Goal: Browse casually: Explore the website without a specific task or goal

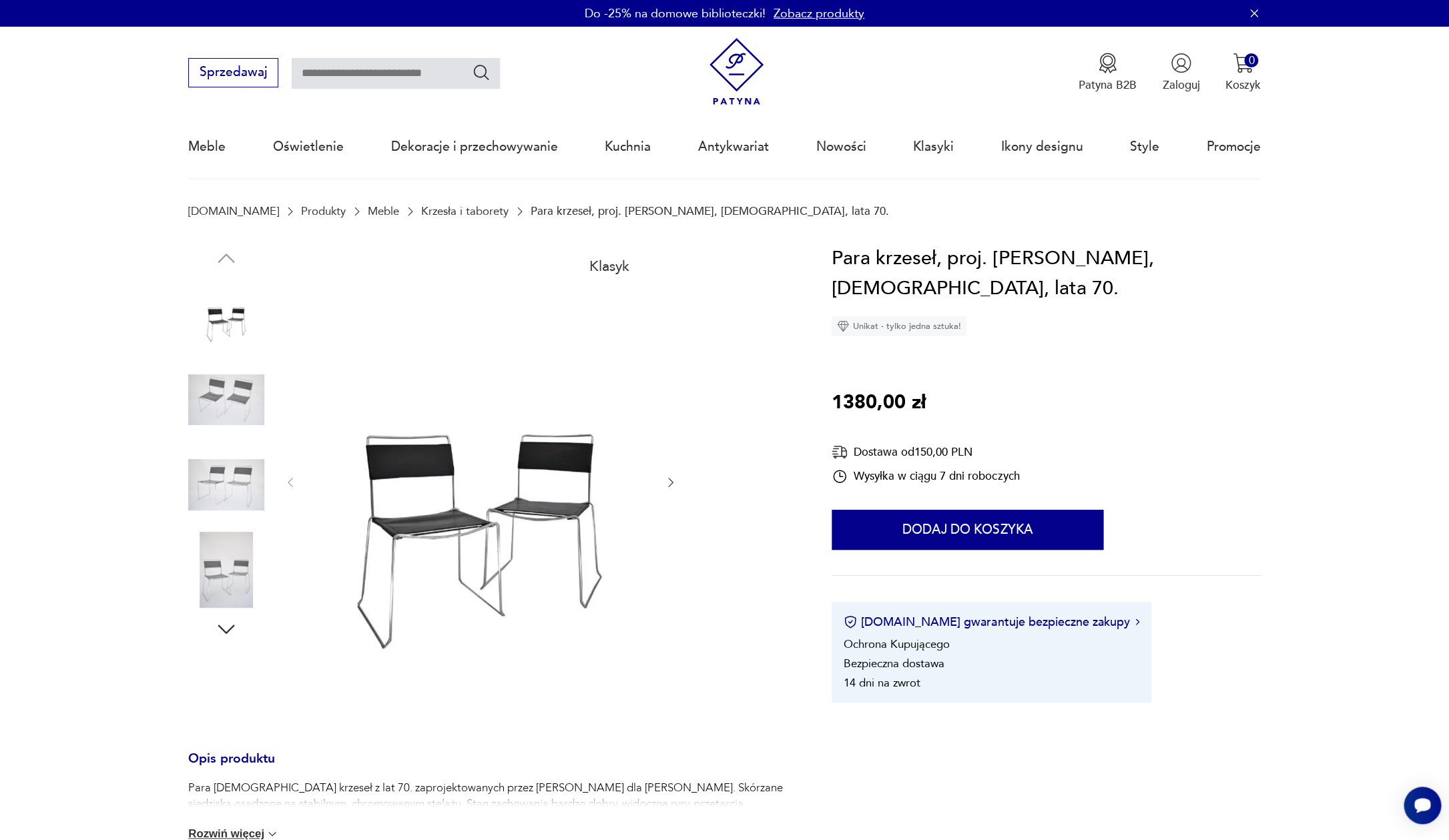
click at [241, 485] on img at bounding box center [226, 485] width 76 height 76
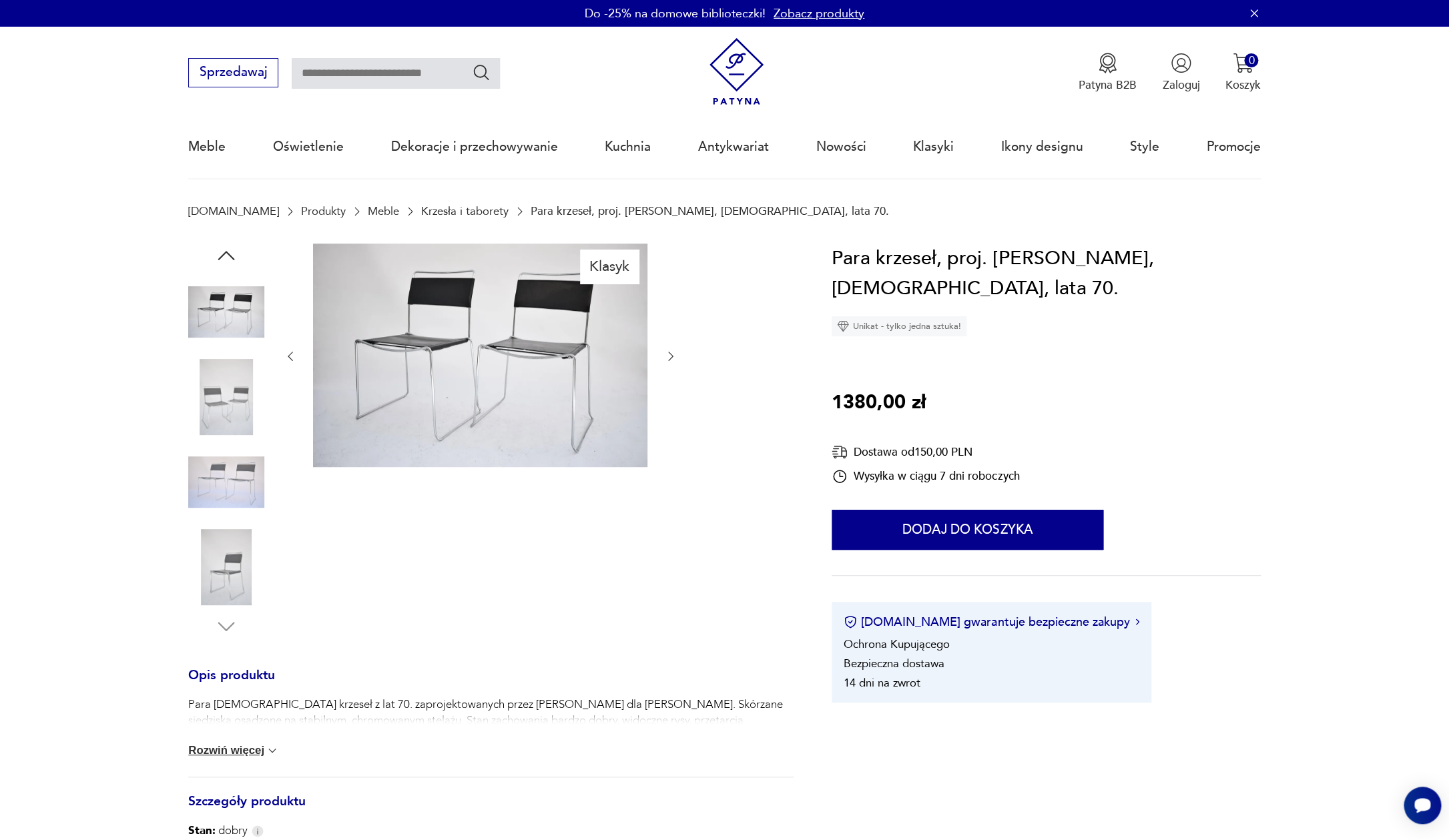
click at [224, 579] on img at bounding box center [226, 567] width 76 height 76
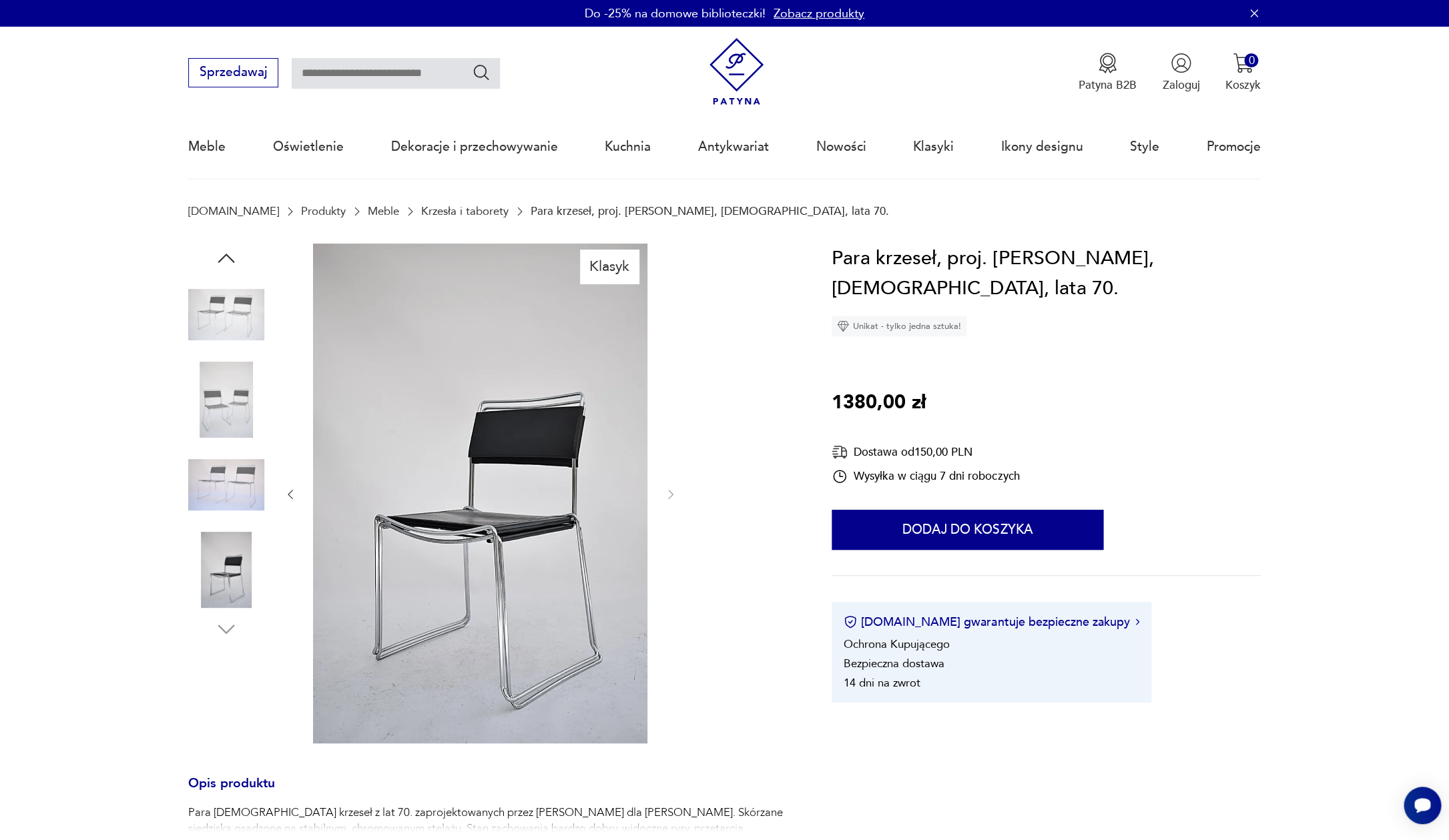
click at [212, 483] on img at bounding box center [226, 485] width 76 height 76
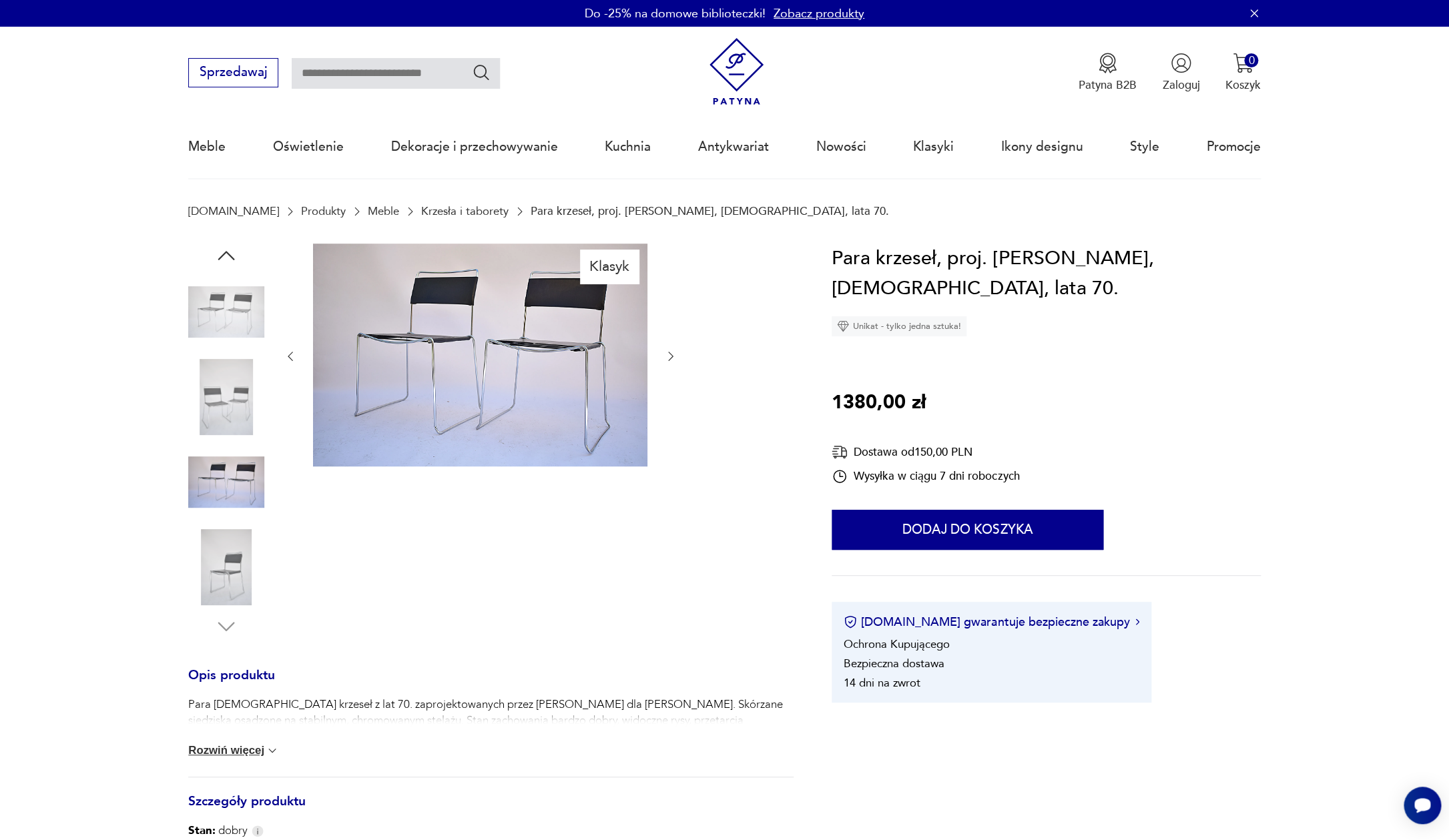
click at [226, 374] on img at bounding box center [226, 397] width 76 height 76
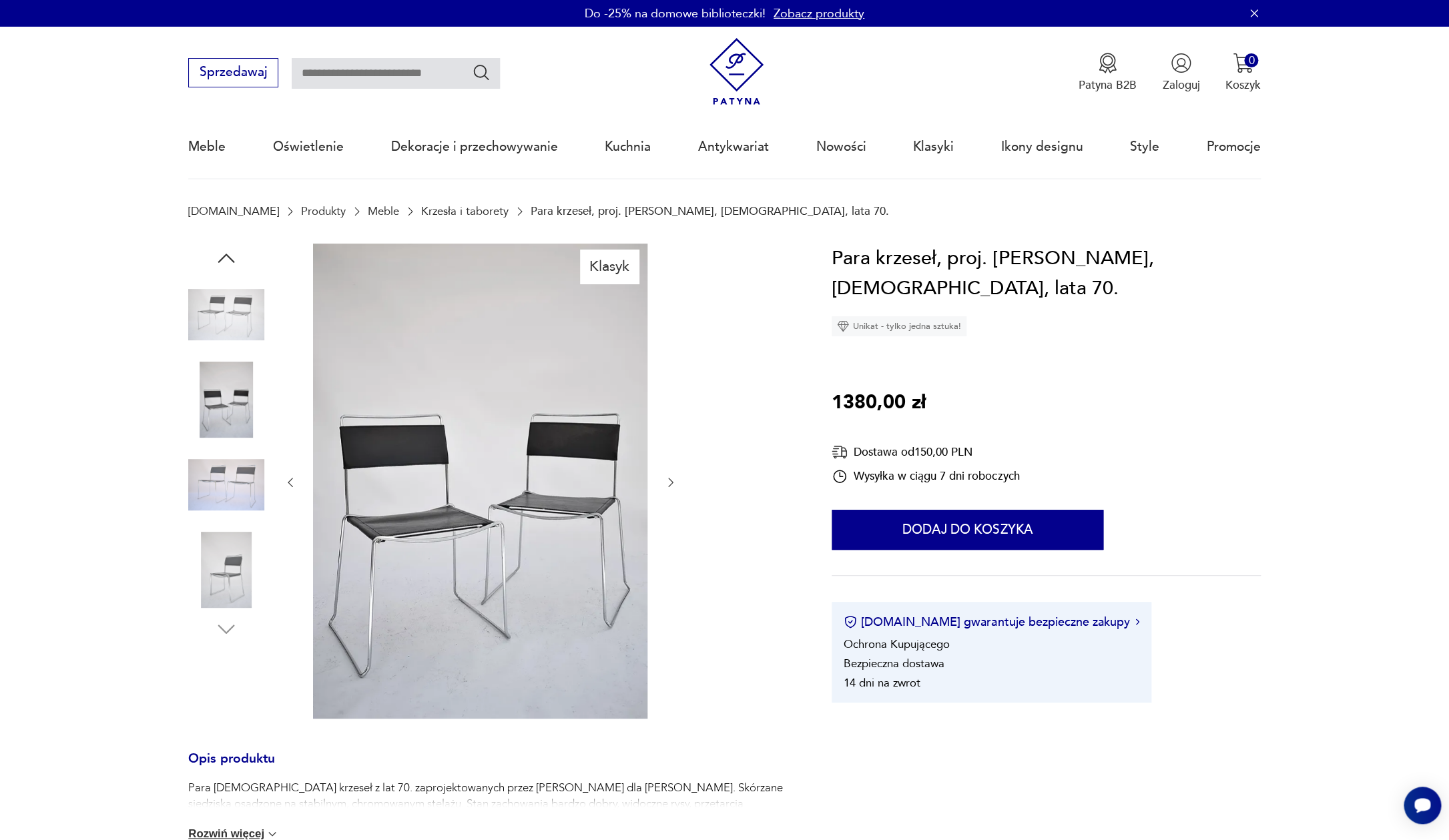
click at [227, 316] on img at bounding box center [226, 315] width 76 height 76
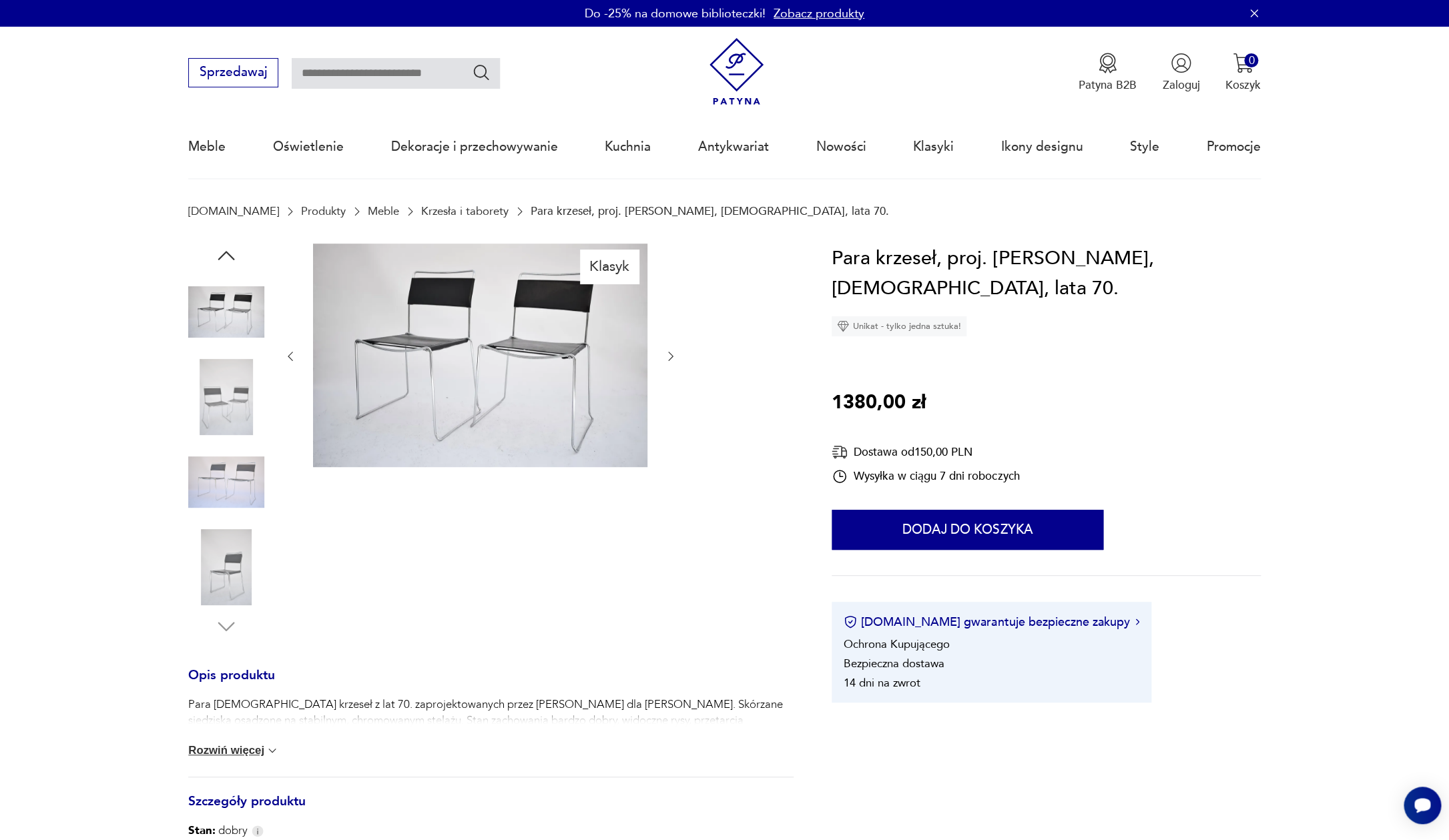
click at [233, 389] on img at bounding box center [226, 397] width 76 height 76
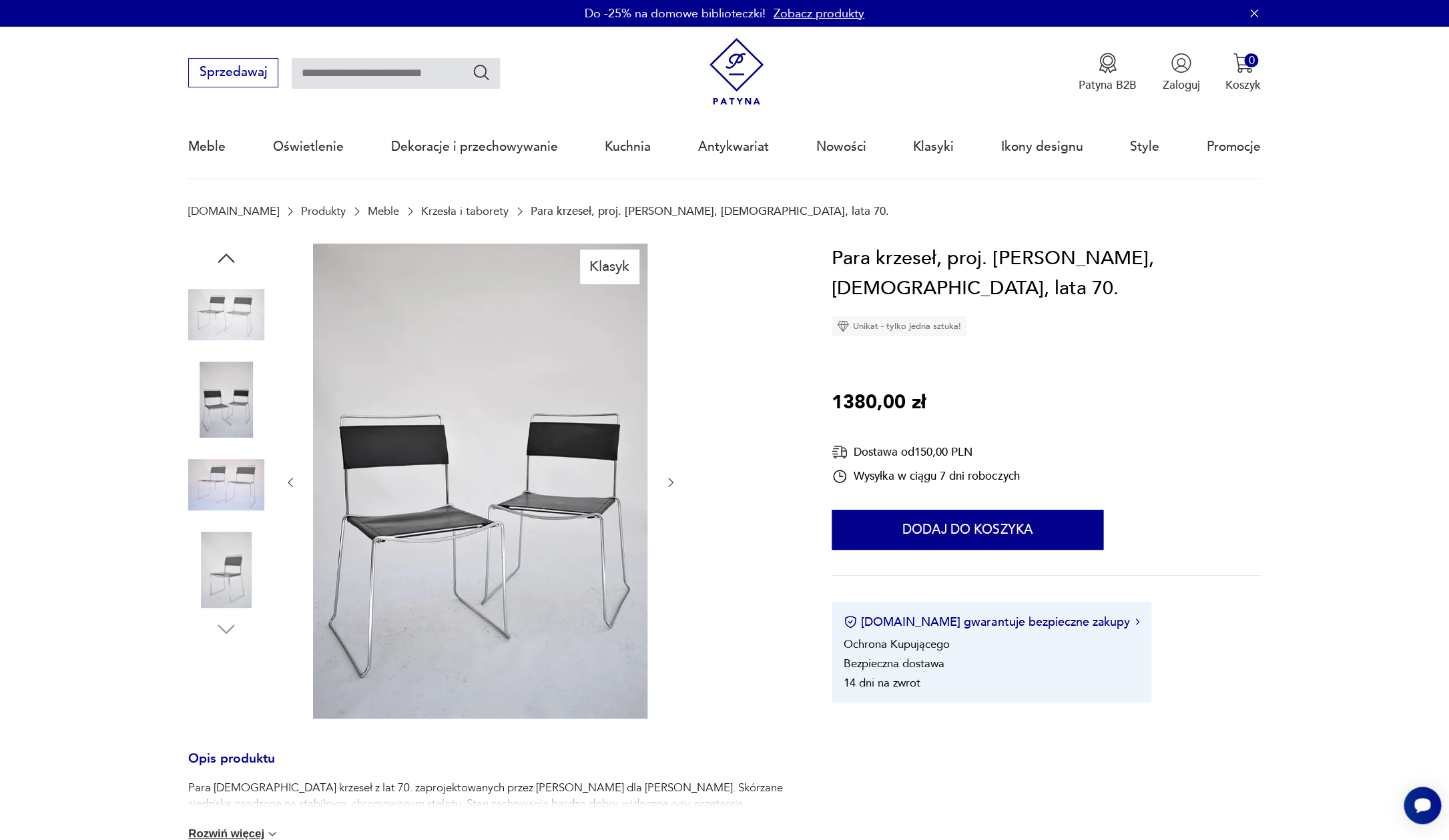
click at [226, 582] on img at bounding box center [226, 570] width 76 height 76
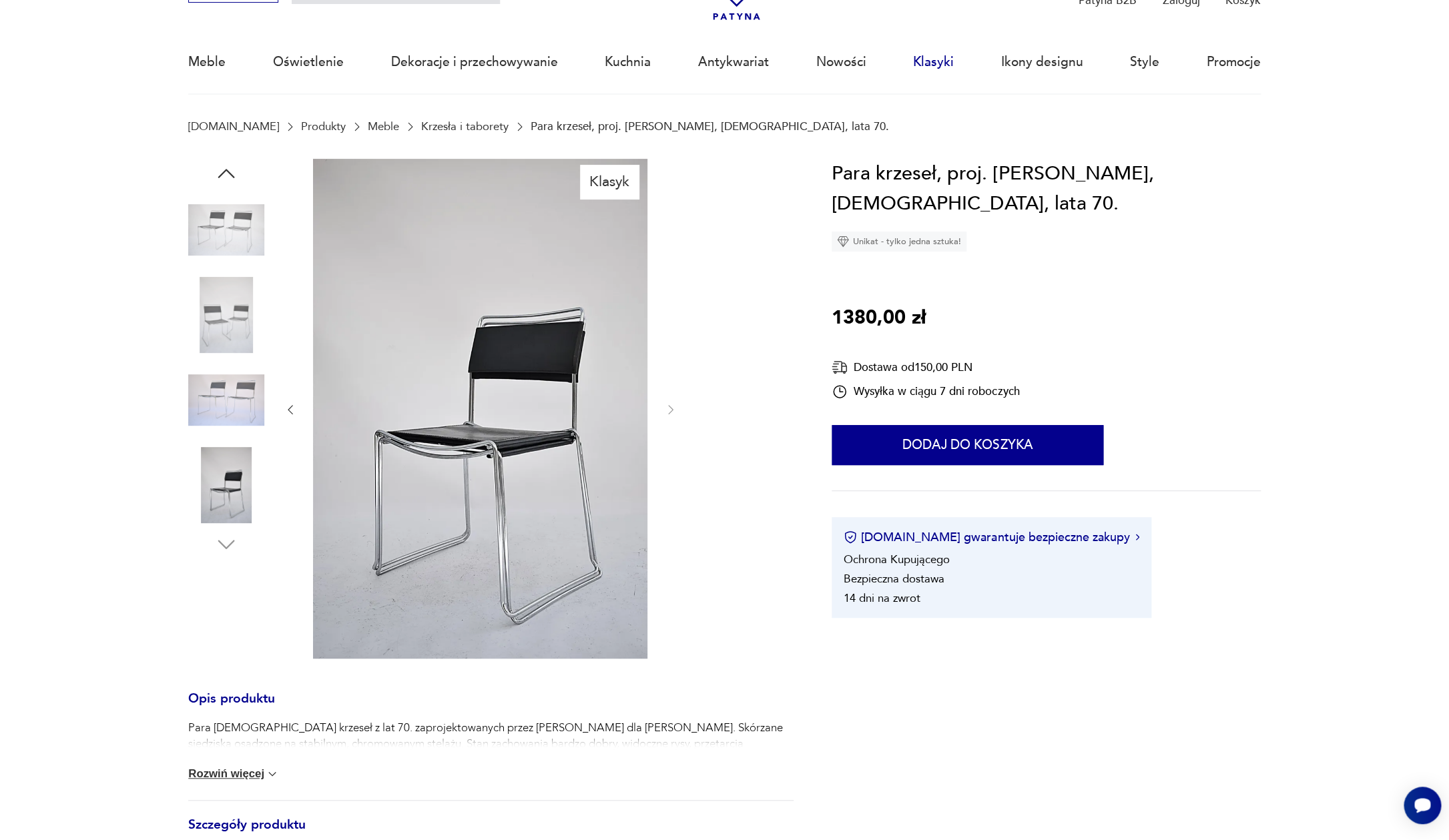
scroll to position [8, 0]
